Goal: Task Accomplishment & Management: Manage account settings

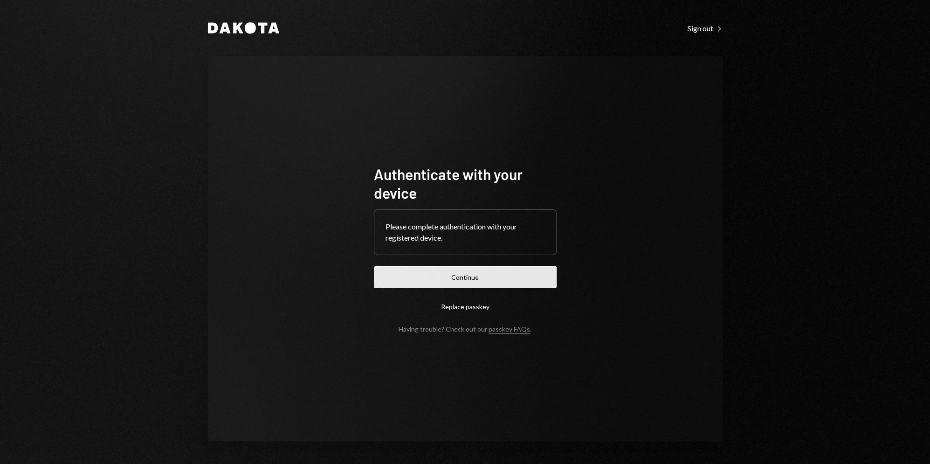
click at [413, 274] on button "Continue" at bounding box center [465, 277] width 183 height 22
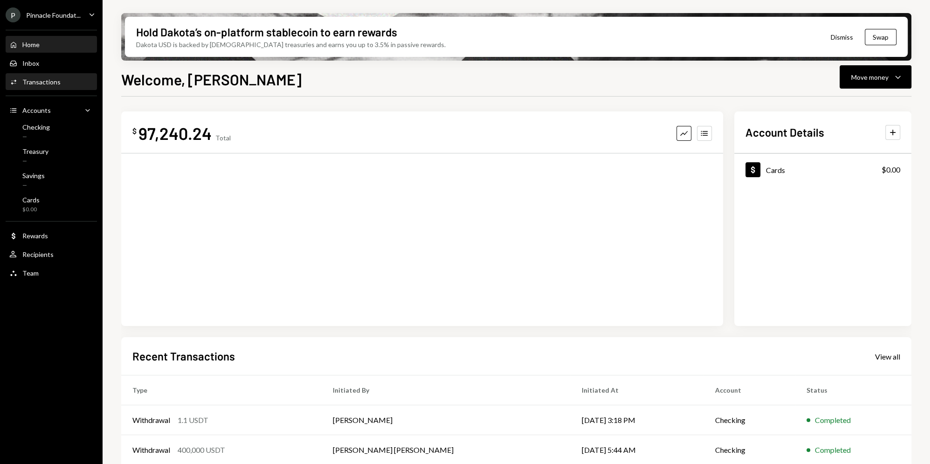
click at [74, 84] on div "Activities Transactions" at bounding box center [51, 82] width 84 height 8
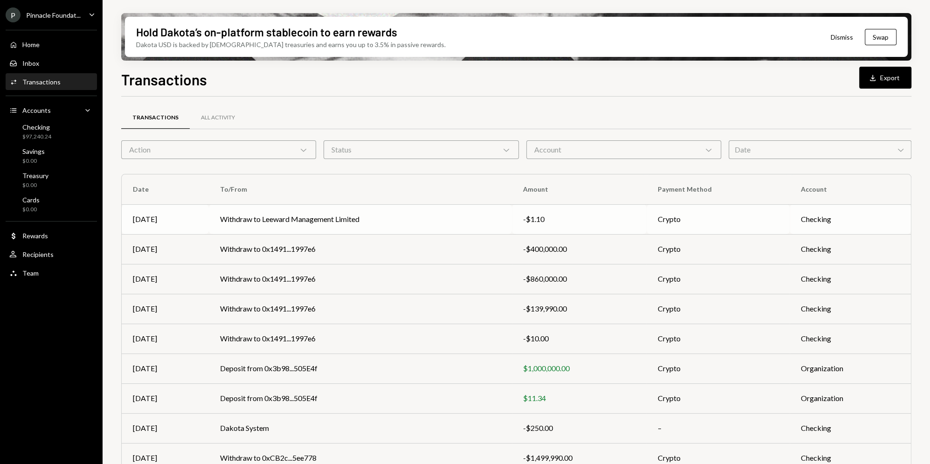
click at [363, 209] on td "Withdraw to Leeward Management Limited" at bounding box center [360, 219] width 303 height 30
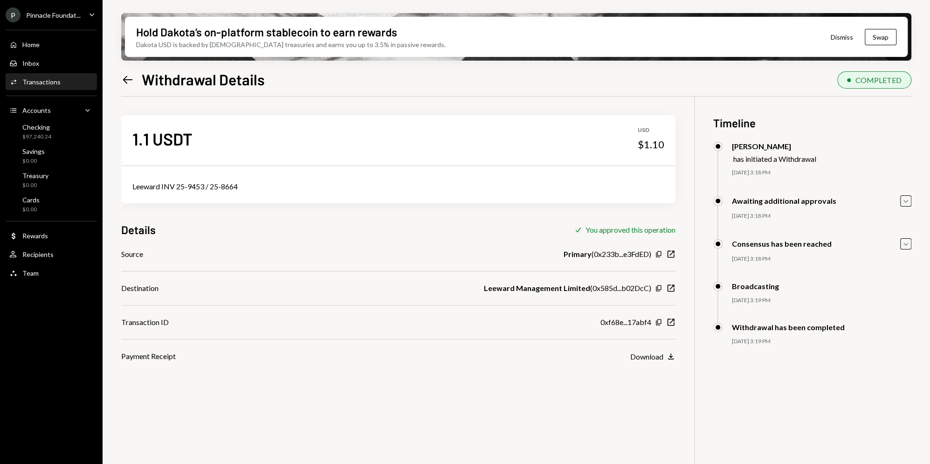
click at [178, 191] on div "Leeward INV 25-9453 / 25-8664" at bounding box center [398, 186] width 532 height 11
copy div "Leeward INV 25-9453 / 25-8664"
click at [51, 41] on div "Home Home" at bounding box center [51, 45] width 84 height 8
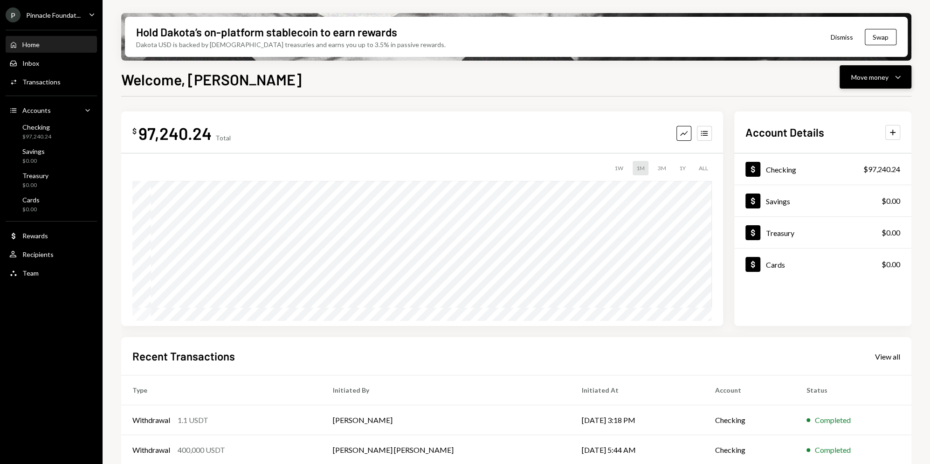
click at [897, 74] on icon "Caret Down" at bounding box center [898, 76] width 11 height 11
click at [847, 102] on div "Send" at bounding box center [868, 105] width 68 height 10
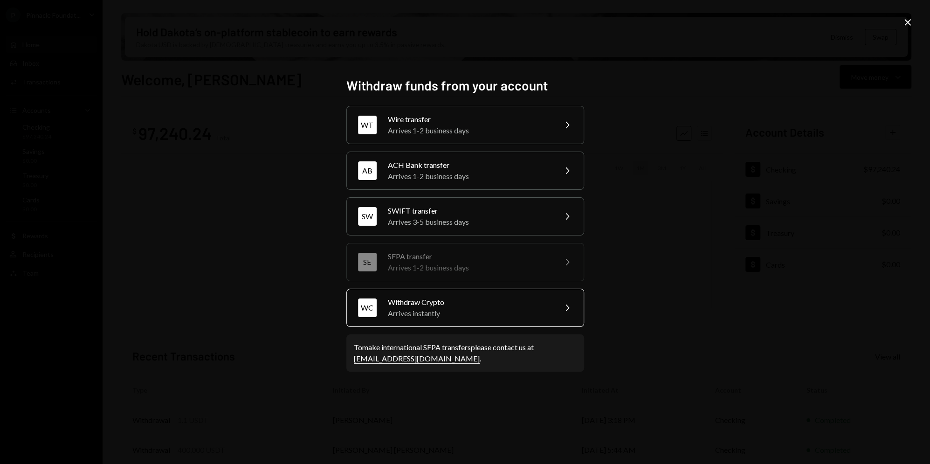
click at [448, 291] on div "WC Withdraw Crypto Arrives instantly Chevron Right" at bounding box center [466, 308] width 238 height 38
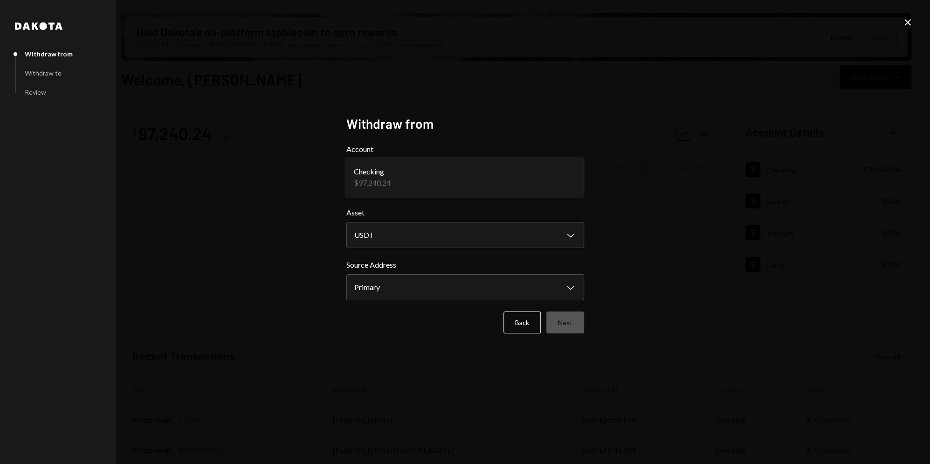
click at [413, 177] on body "P Pinnacle Foundat... Caret Down Home Home Inbox Inbox Activities Transactions …" at bounding box center [465, 232] width 930 height 464
click at [402, 233] on body "P Pinnacle Foundat... Caret Down Home Home Inbox Inbox Activities Transactions …" at bounding box center [465, 232] width 930 height 464
click at [573, 321] on button "Next" at bounding box center [566, 323] width 38 height 22
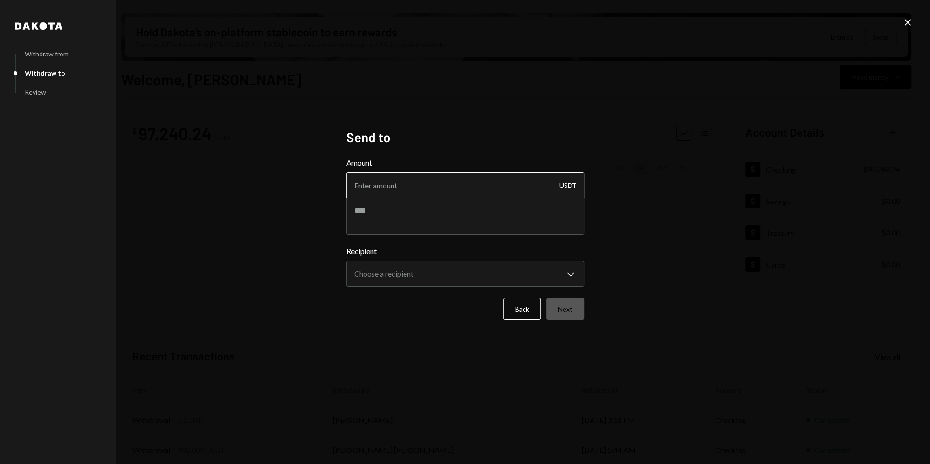
click at [428, 181] on input "Amount" at bounding box center [466, 185] width 238 height 26
click at [419, 208] on textarea at bounding box center [466, 215] width 238 height 37
paste textarea "**********"
type textarea "**********"
click at [402, 189] on input "Amount" at bounding box center [466, 185] width 238 height 26
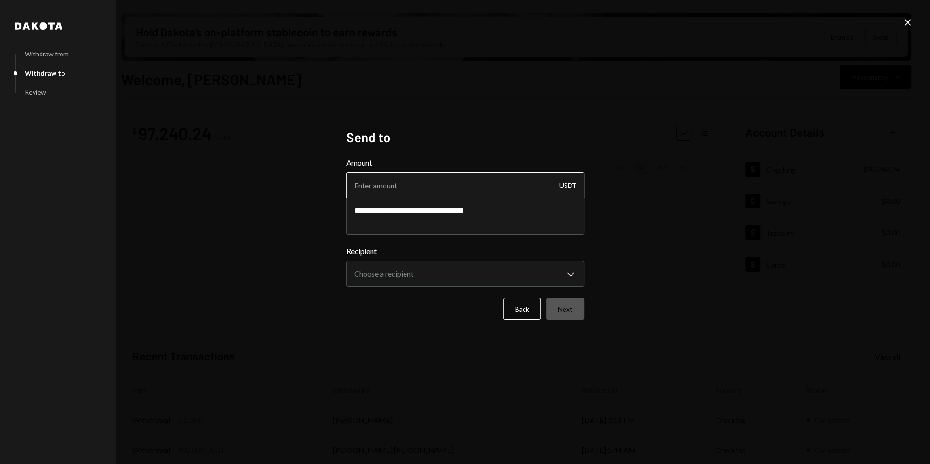
paste input "10972"
type input "10972"
click at [415, 260] on div "**********" at bounding box center [466, 266] width 238 height 41
click at [416, 276] on body "P Pinnacle Foundat... Caret Down Home Home Inbox Inbox Activities Transactions …" at bounding box center [465, 232] width 930 height 464
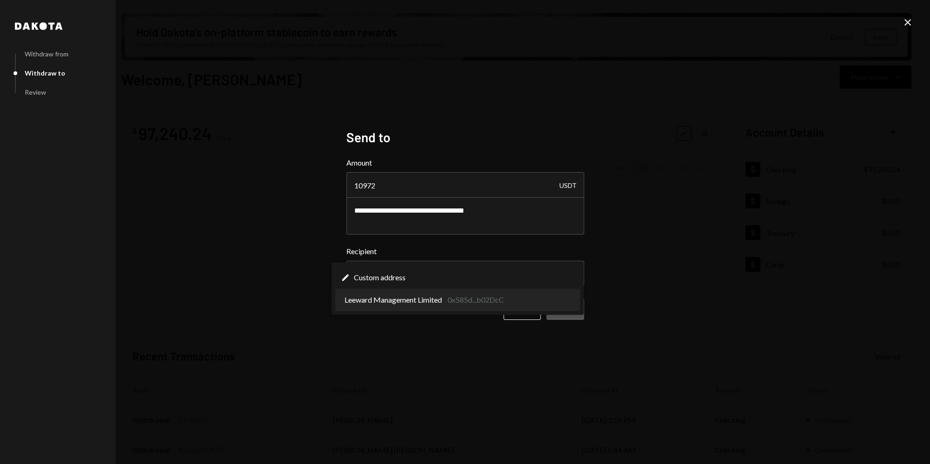
select select "**********"
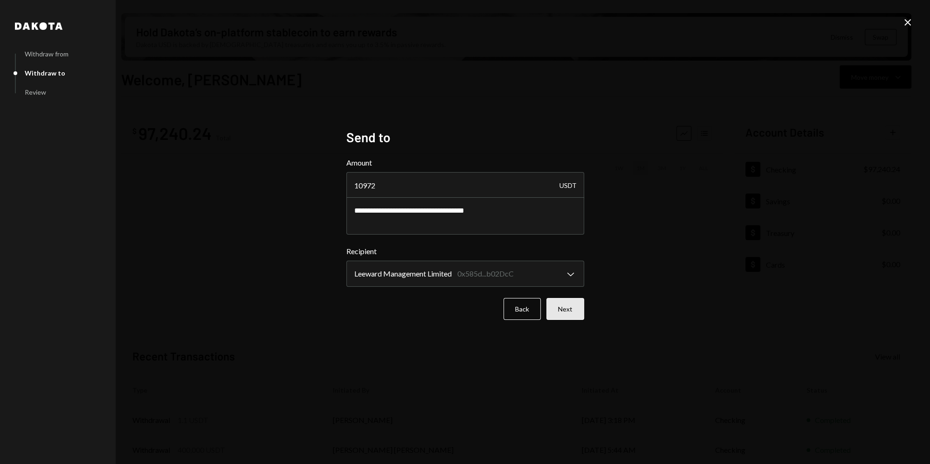
click at [573, 305] on button "Next" at bounding box center [566, 309] width 38 height 22
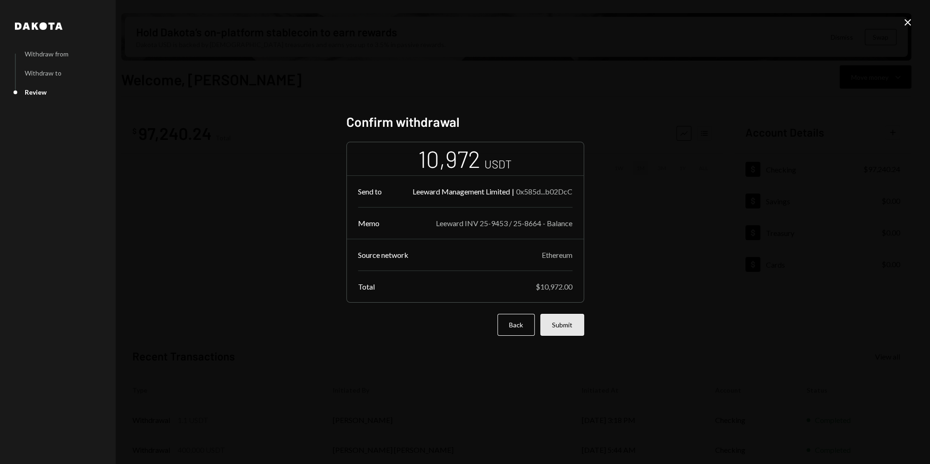
click at [571, 322] on button "Submit" at bounding box center [563, 325] width 44 height 22
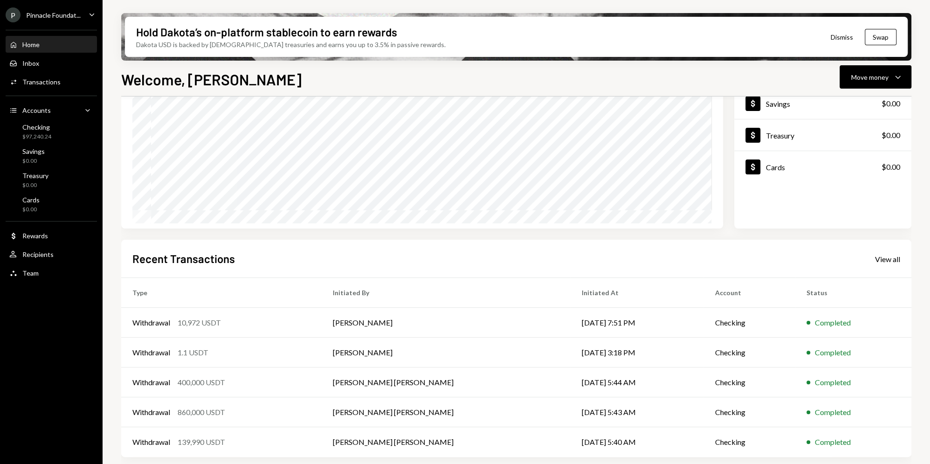
scroll to position [98, 0]
click at [297, 315] on td "Withdrawal 10,972 USDT" at bounding box center [221, 322] width 201 height 30
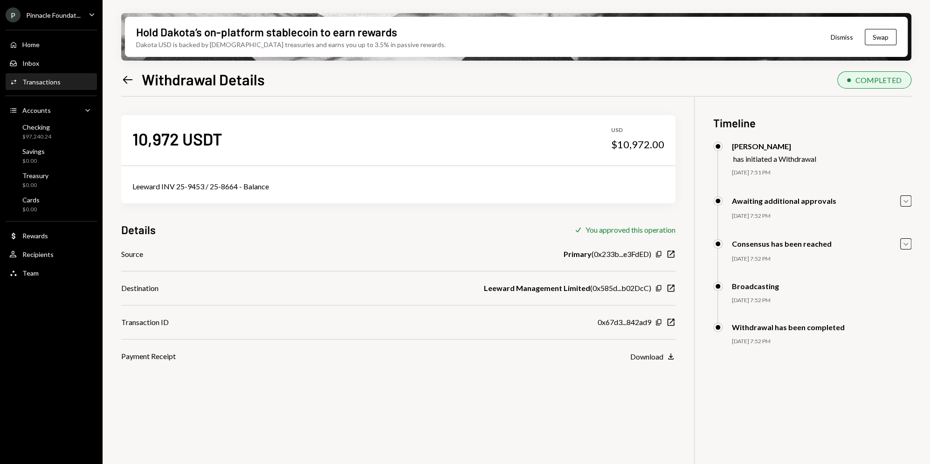
scroll to position [75, 0]
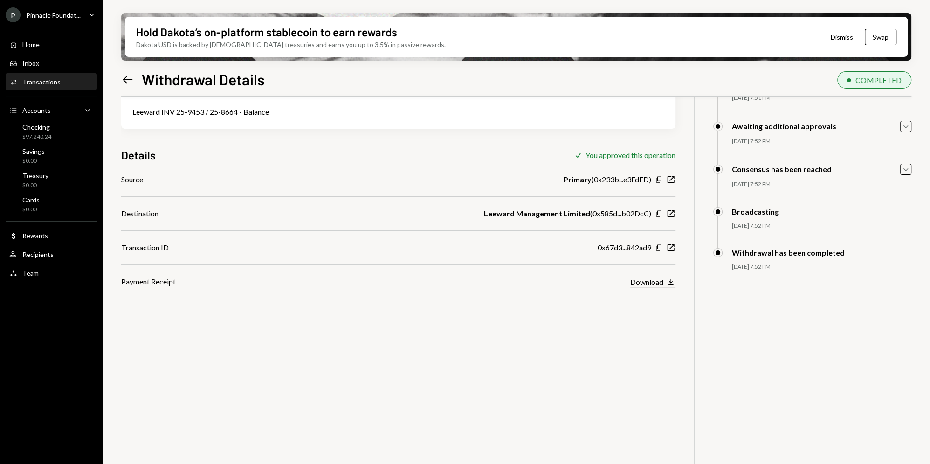
click at [651, 280] on div "Download" at bounding box center [647, 281] width 33 height 9
